Goal: Task Accomplishment & Management: Complete application form

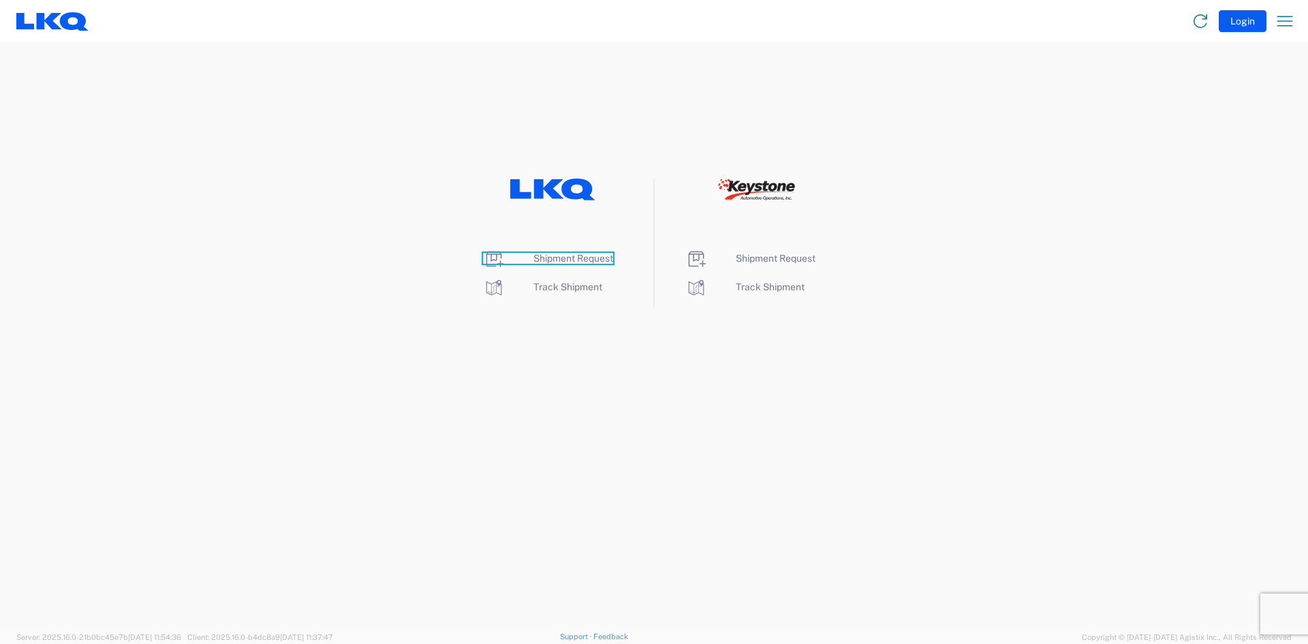
click at [596, 254] on span "Shipment Request" at bounding box center [573, 258] width 80 height 11
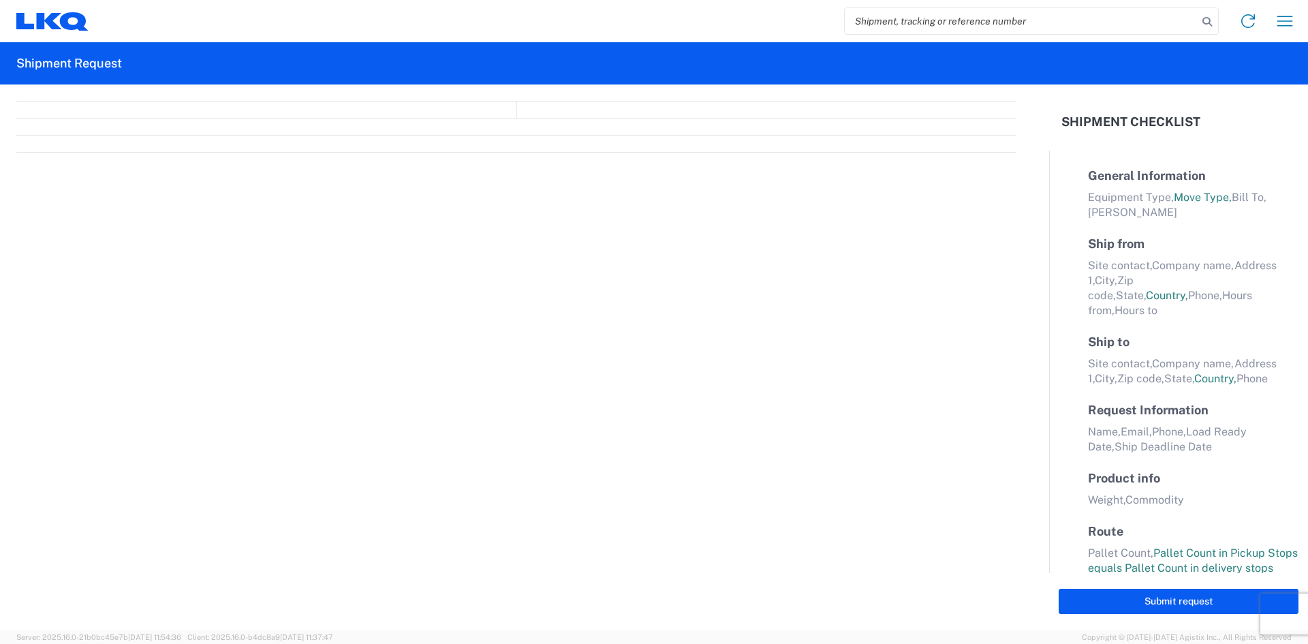
select select "FULL"
select select "LBS"
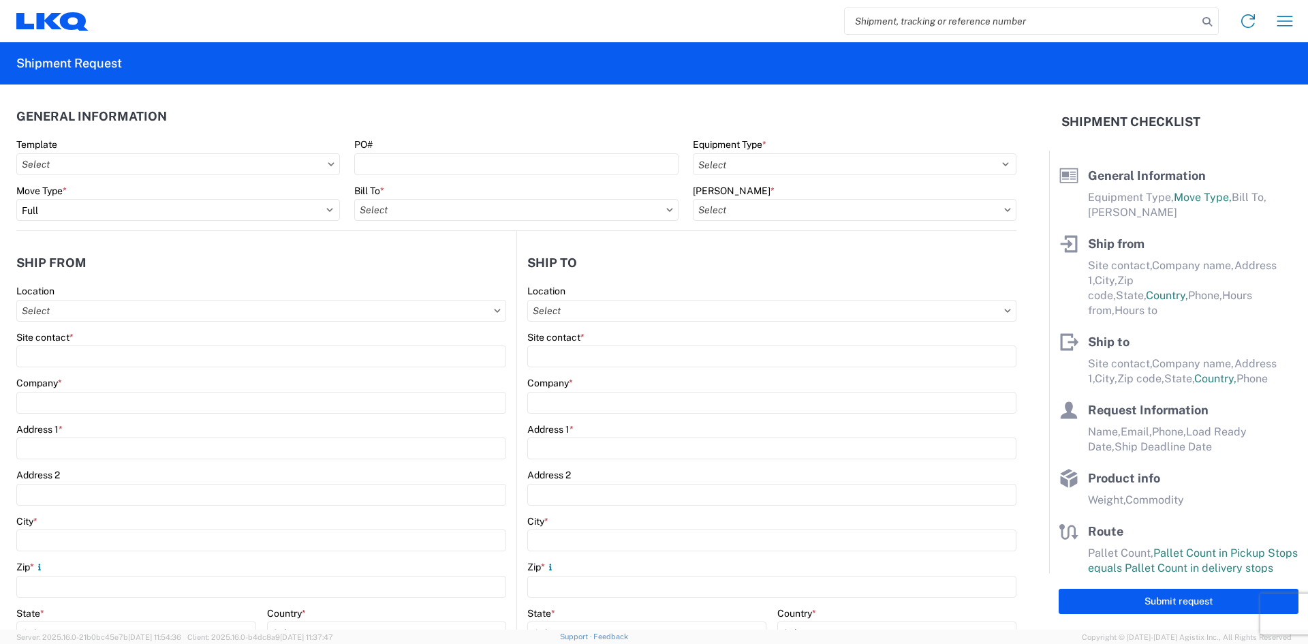
click at [944, 26] on input "search" at bounding box center [1020, 21] width 353 height 26
type input "56500507"
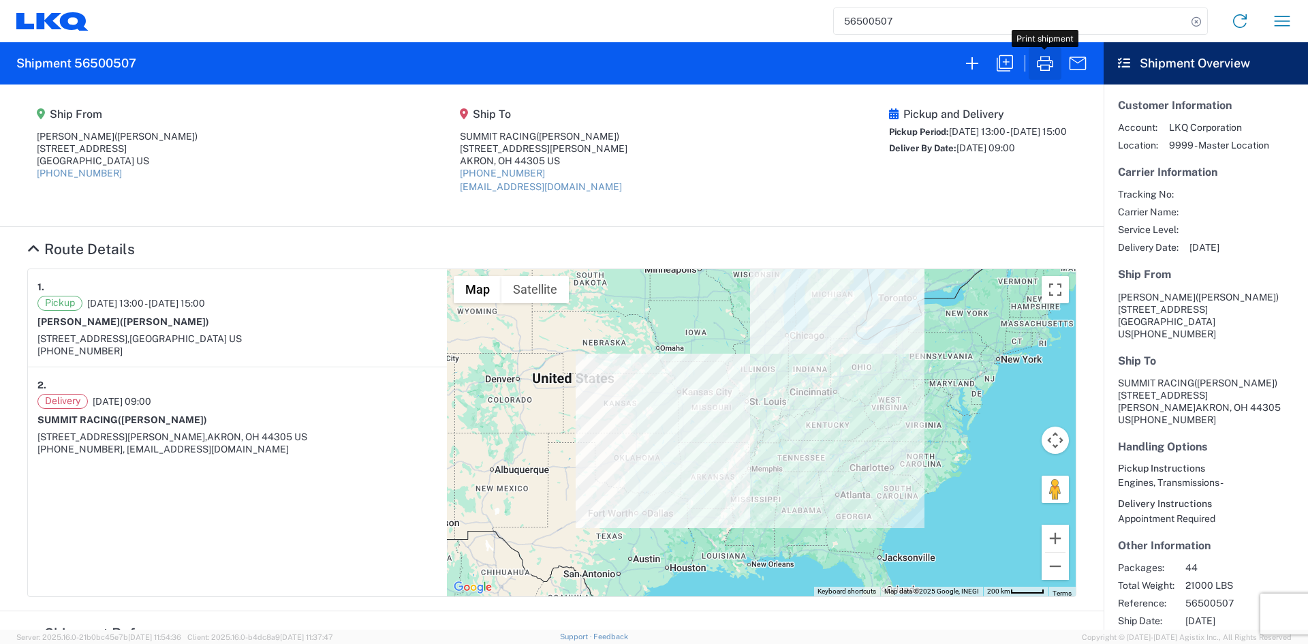
click at [1039, 69] on icon "button" at bounding box center [1045, 63] width 22 height 22
